Goal: Task Accomplishment & Management: Use online tool/utility

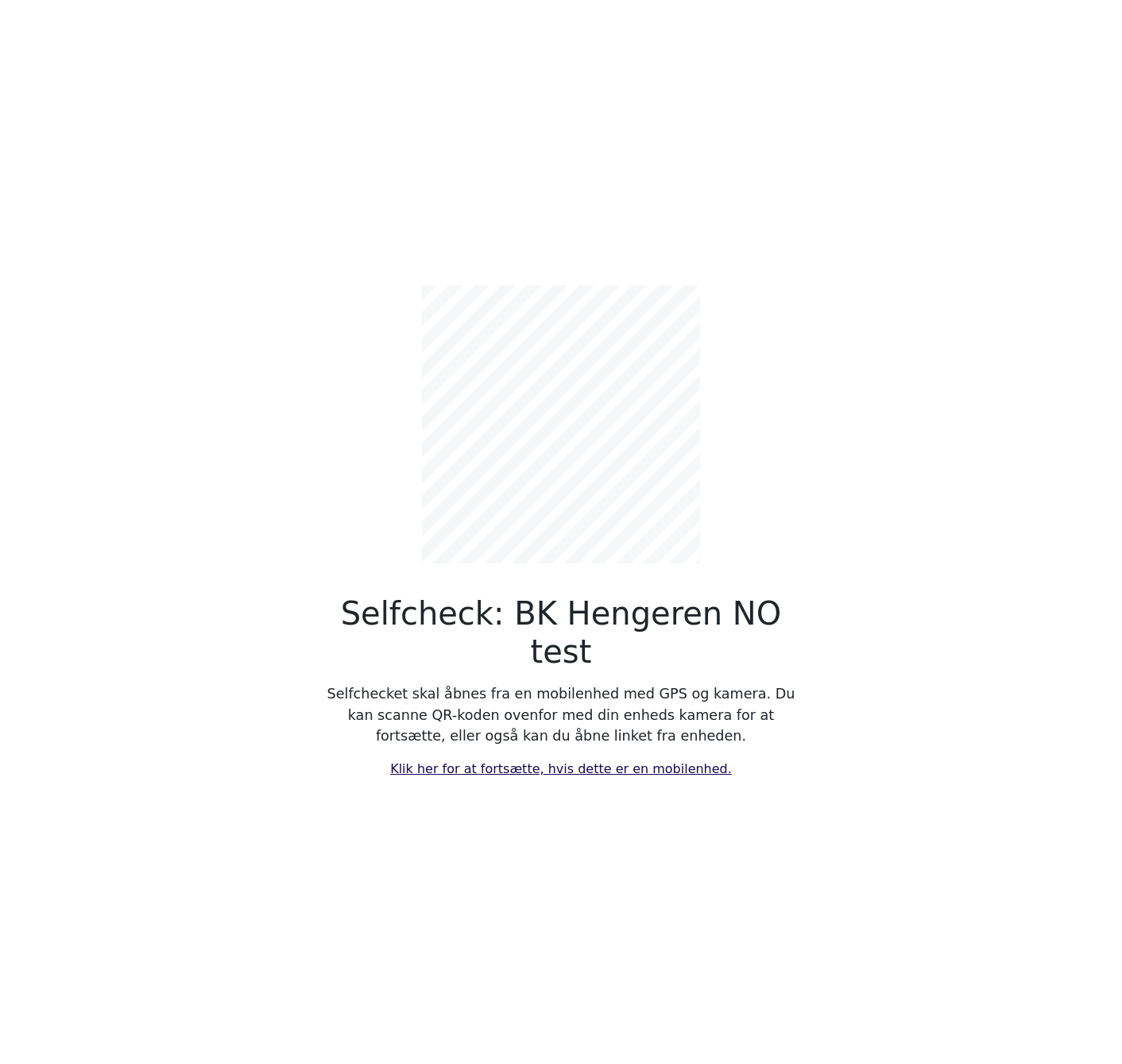
click at [533, 735] on div "Selfcheck: BK Hengeren NO test Selfchecket skal åbnes fra en mobilenhed med GPS…" at bounding box center [560, 519] width 477 height 518
click at [527, 761] on link "Klik her for at fortsætte, hvis dette er en mobilenhed." at bounding box center [560, 768] width 342 height 15
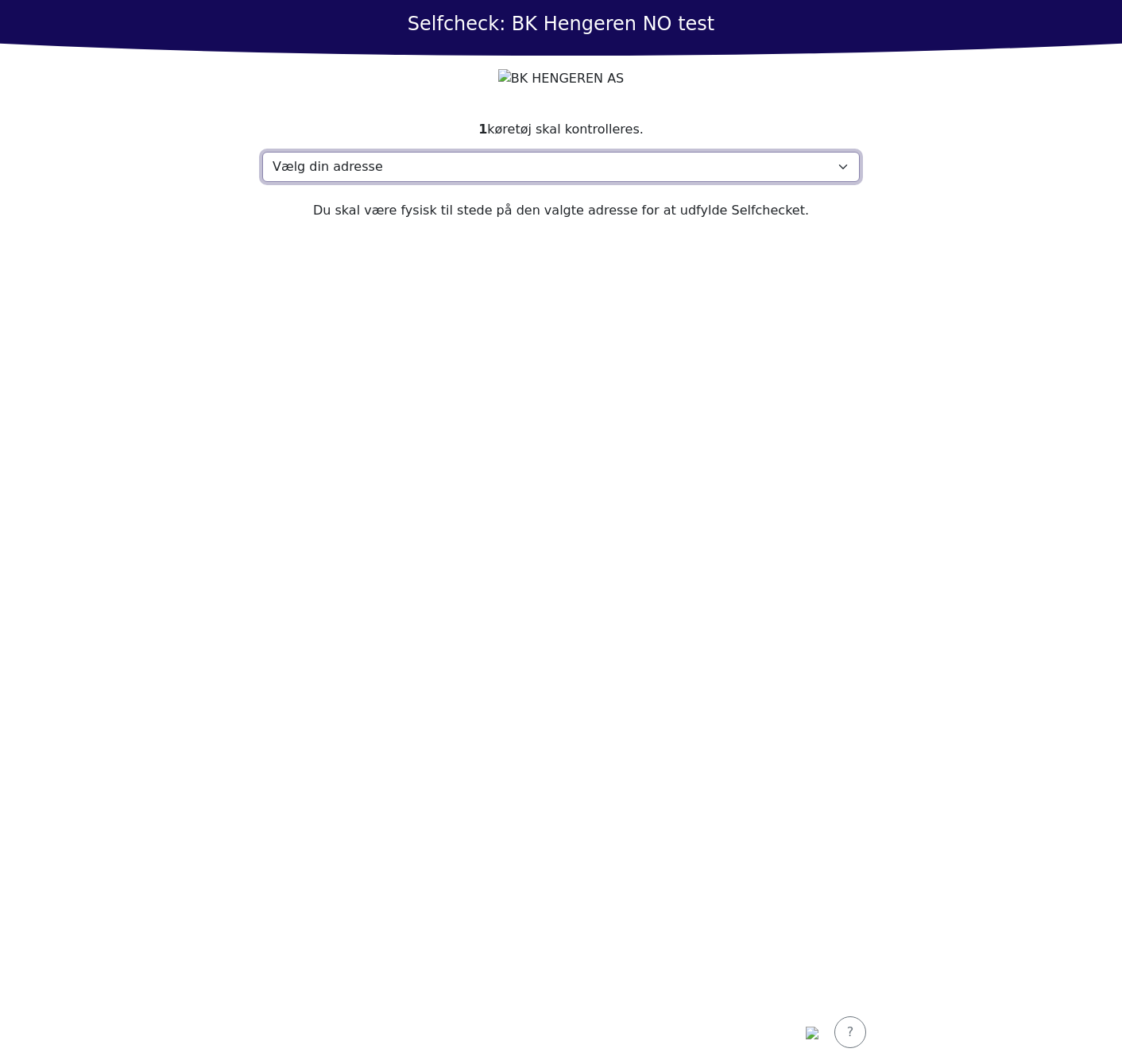
click at [375, 182] on select "Vælg din adresse Test, 2400 Test Min adresse mangler" at bounding box center [560, 167] width 597 height 30
select select "4738"
click at [262, 182] on select "Vælg din adresse Test, 2400 Test Min adresse mangler" at bounding box center [560, 167] width 597 height 30
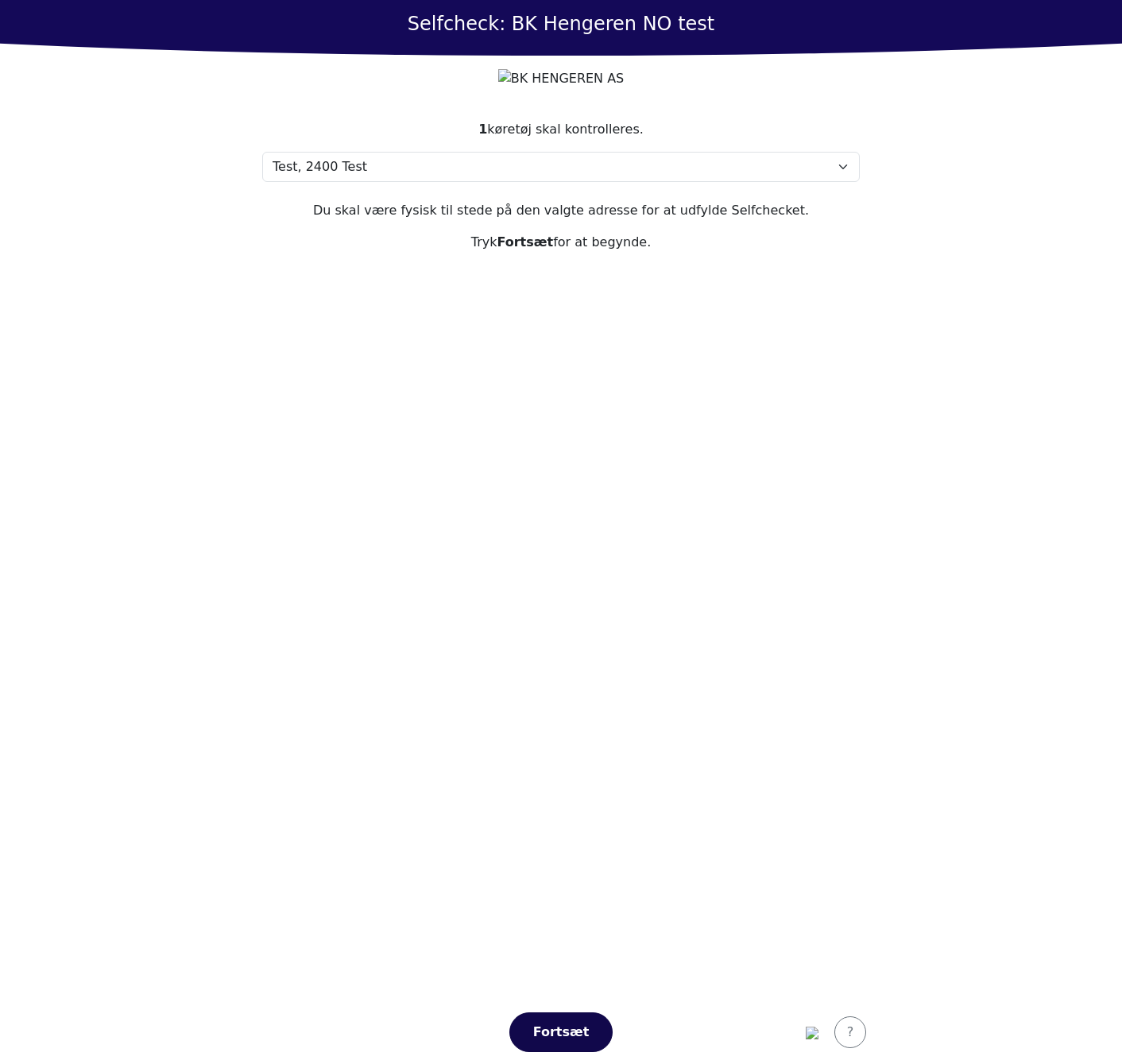
click at [569, 1032] on div "Fortsæt" at bounding box center [561, 1031] width 70 height 19
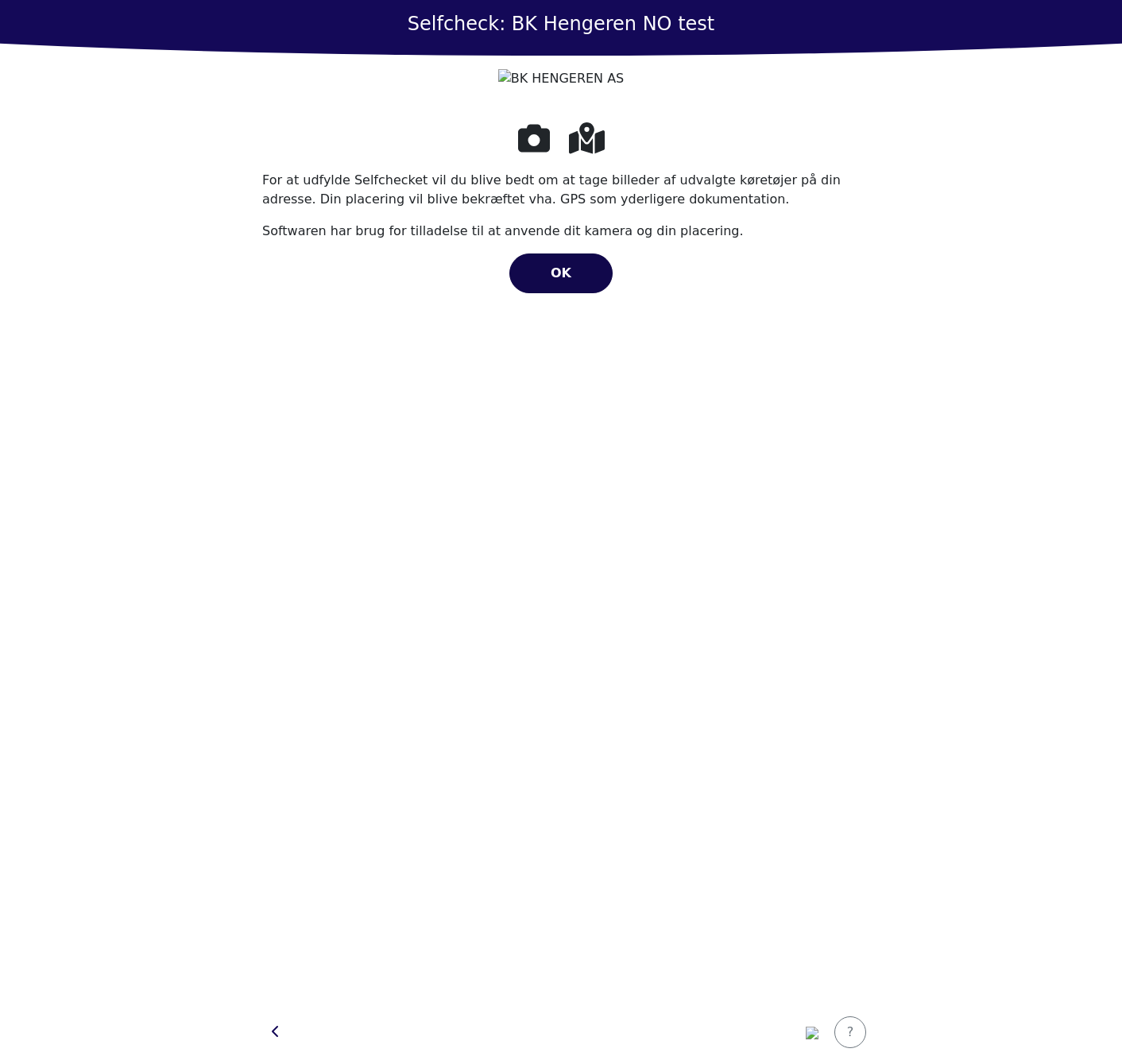
click at [569, 280] on span "OK" at bounding box center [560, 272] width 20 height 15
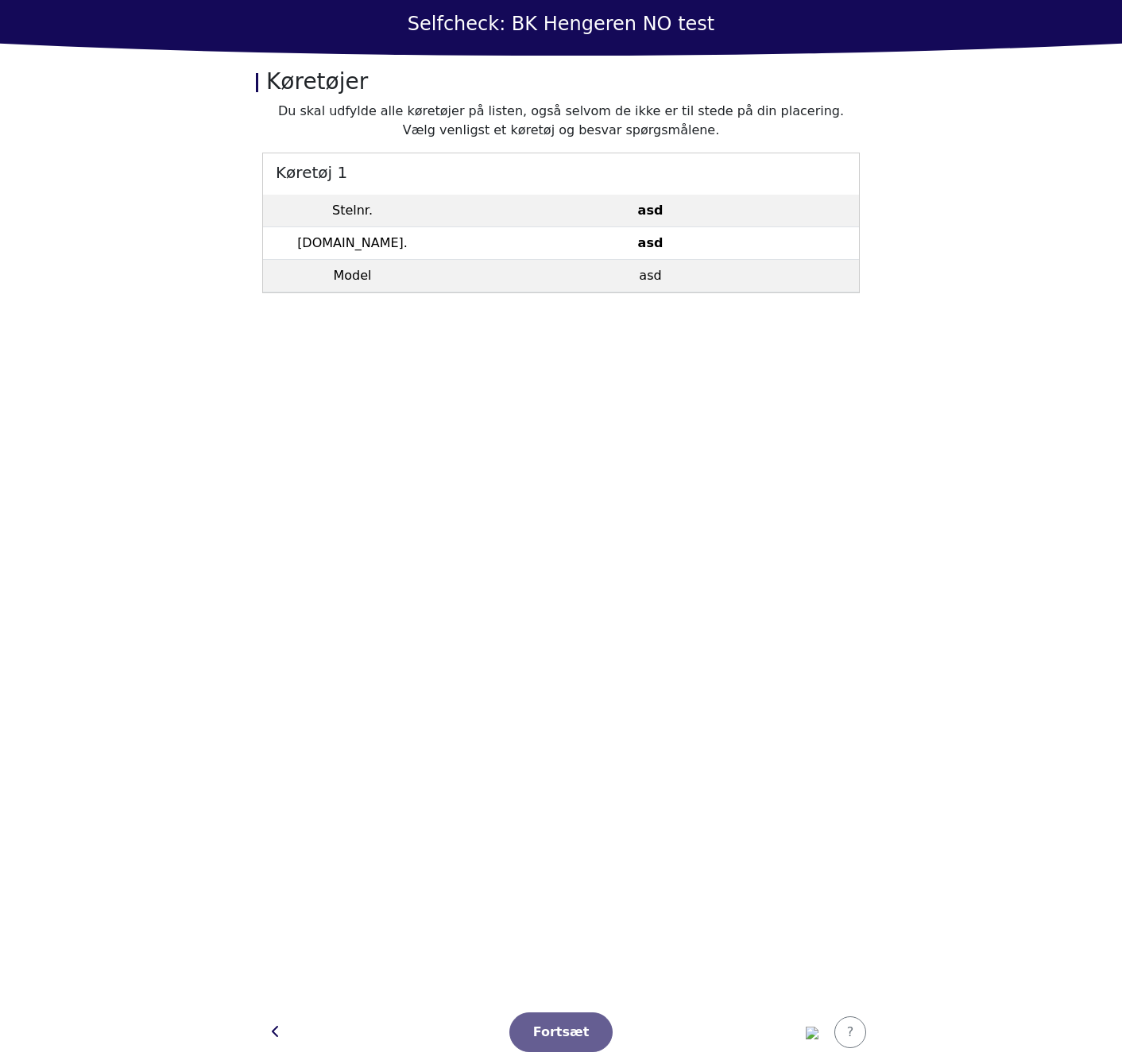
click at [721, 161] on h5 "Køretøj 1" at bounding box center [560, 171] width 596 height 35
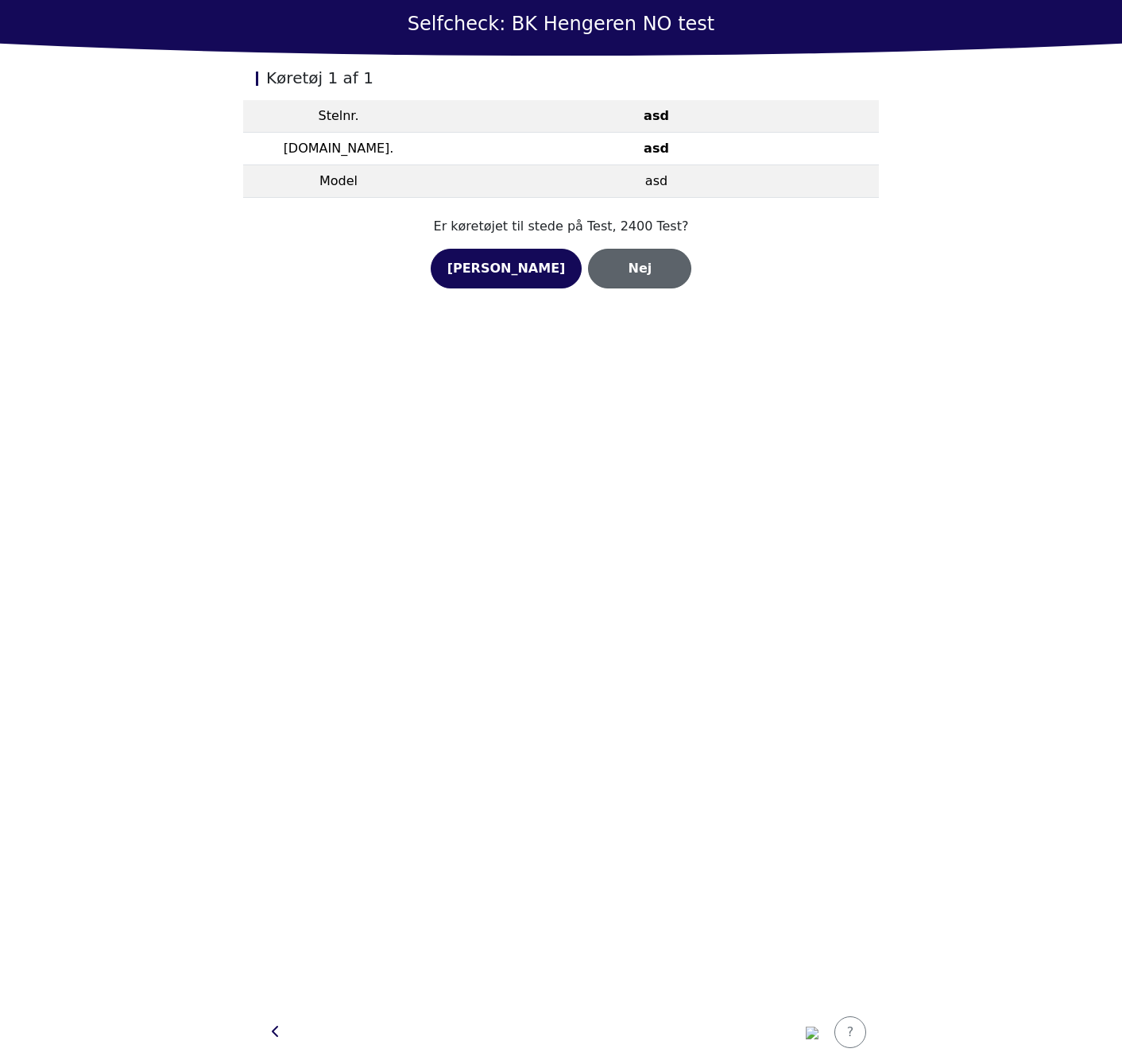
click at [647, 273] on div "Nej" at bounding box center [639, 268] width 70 height 19
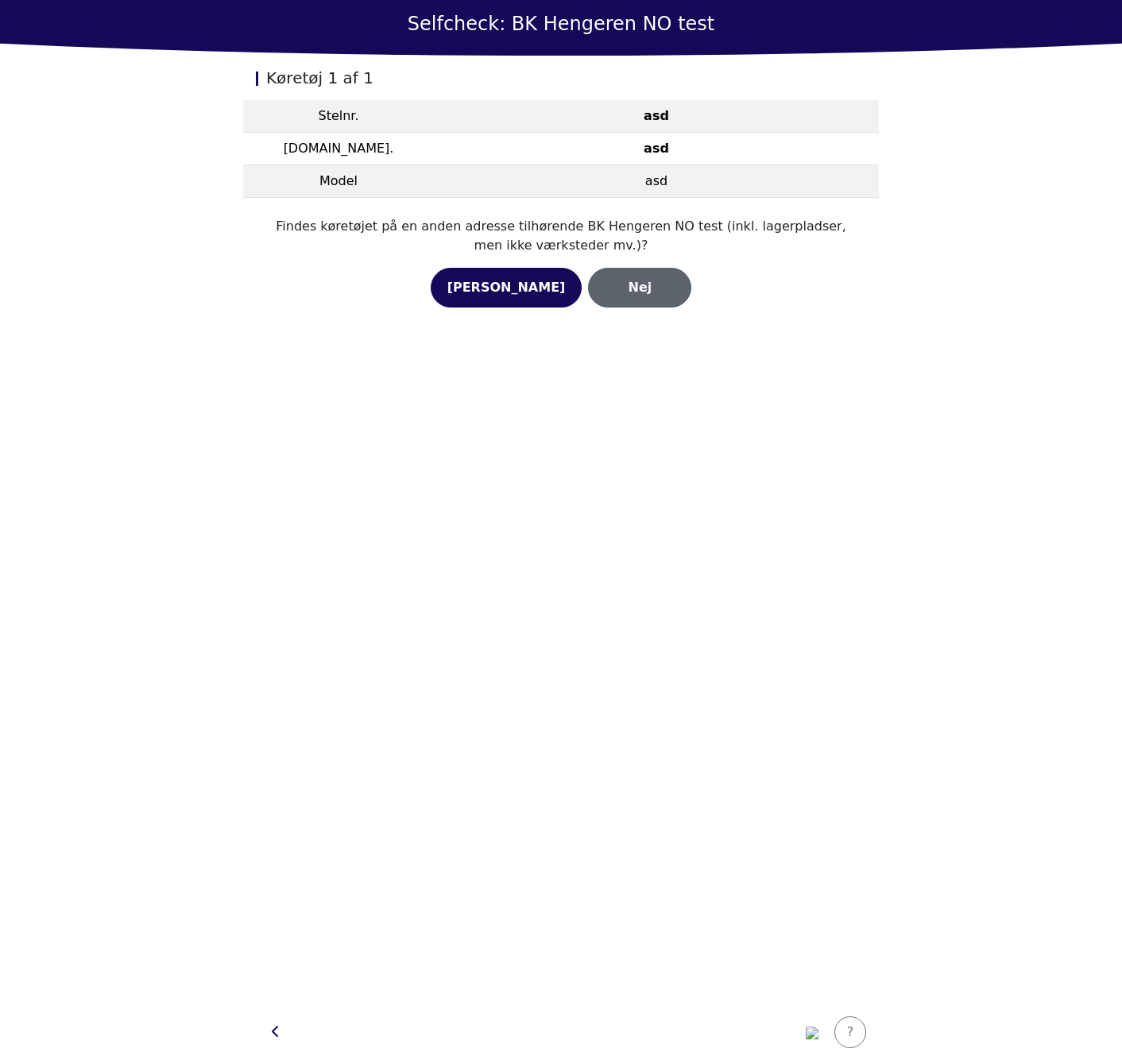
click at [610, 298] on button "Nej" at bounding box center [639, 288] width 103 height 40
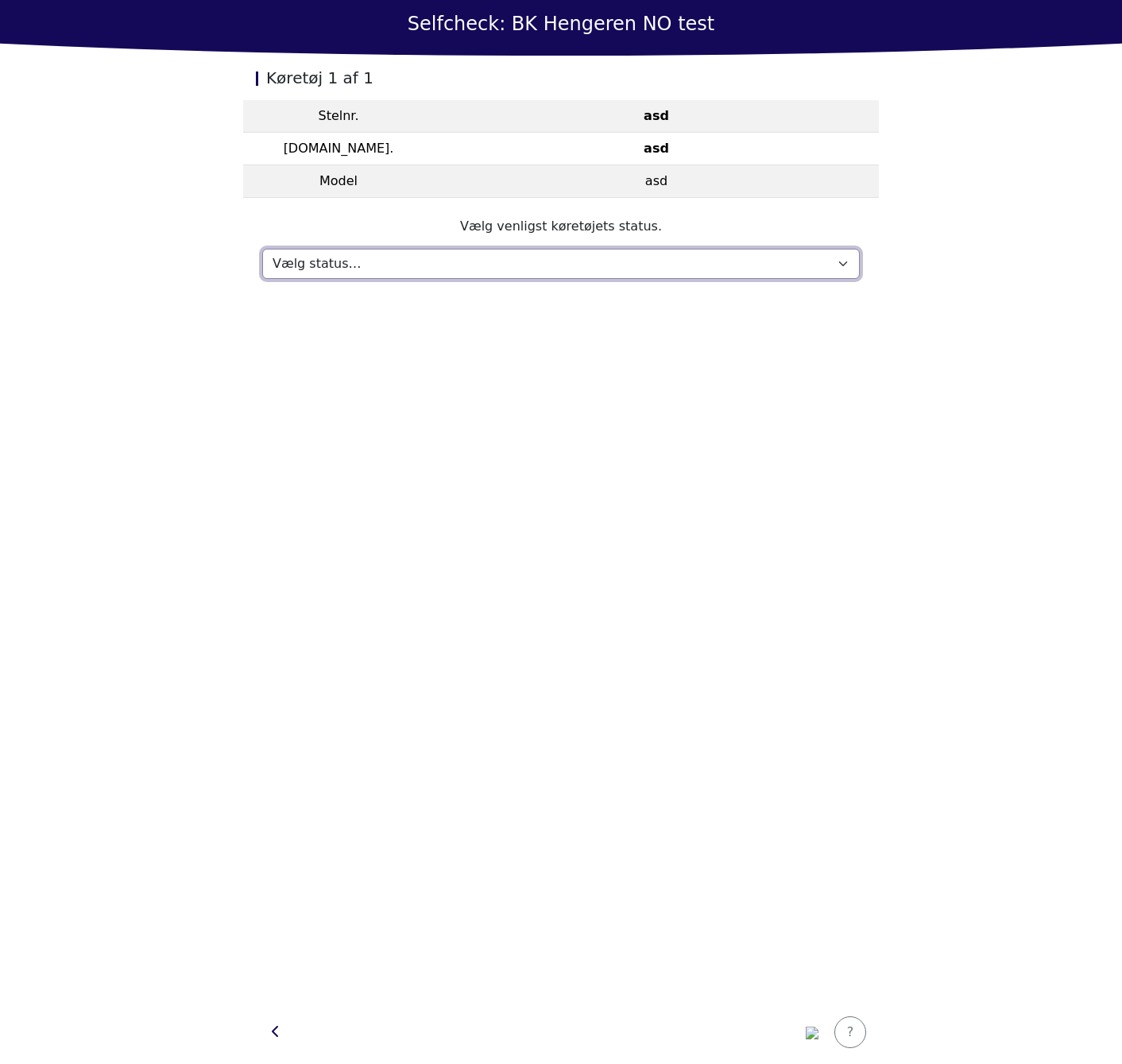
click at [560, 254] on select "Vælg status… Vedligeholdelse Solgt og leveret Ikke modtaget På prøvetur Mangler" at bounding box center [560, 264] width 597 height 30
select select "927"
click at [262, 248] on select "Vælg status… Vedligeholdelse Solgt og leveret Ikke modtaget På prøvetur Mangler" at bounding box center [560, 264] width 597 height 30
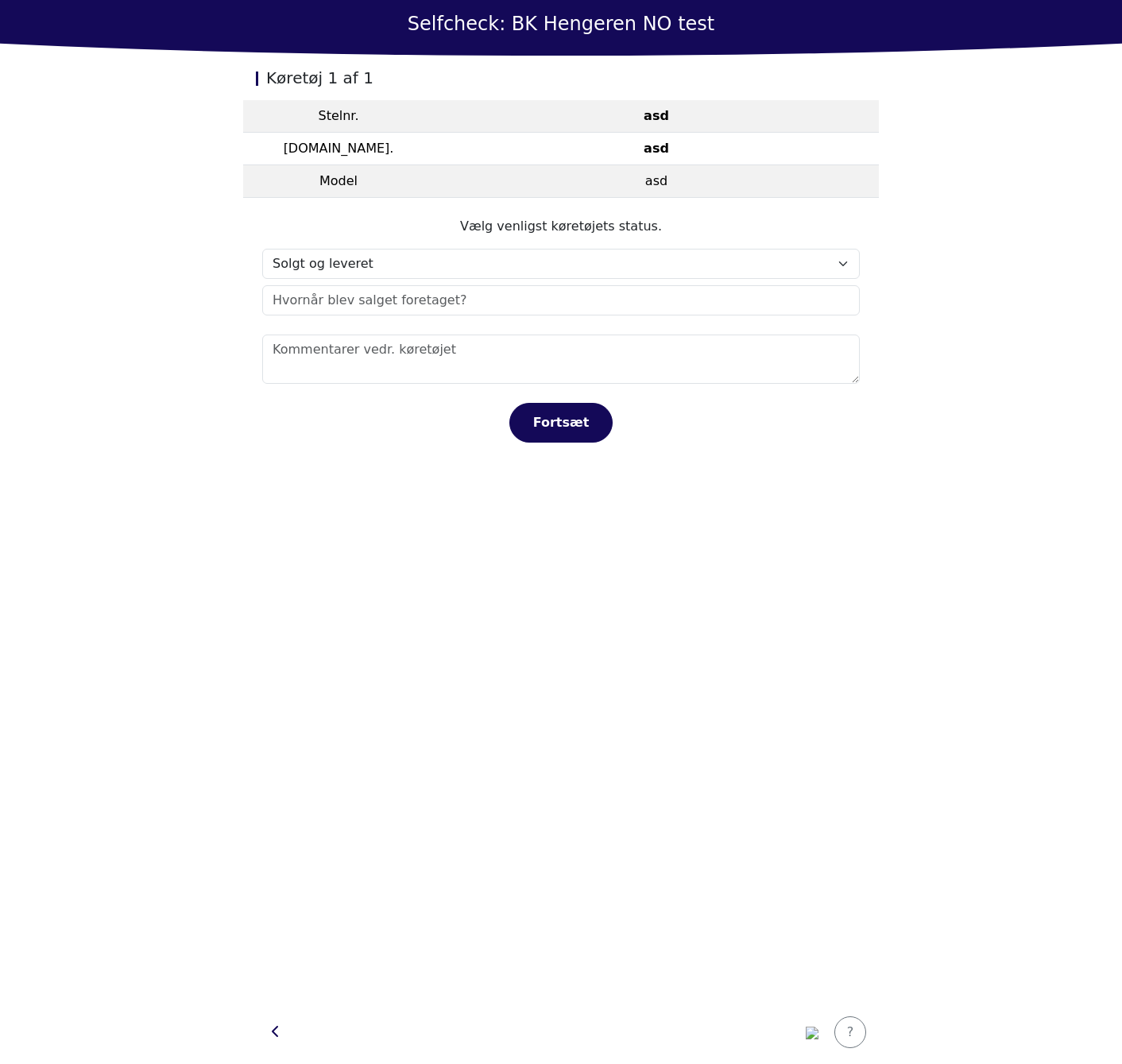
click at [314, 520] on div "Køretøj 1 af 1 Stelnr. asd [DOMAIN_NAME]. asd Model asd Vælg venligst køretøjet…" at bounding box center [561, 528] width 636 height 944
